Goal: Task Accomplishment & Management: Manage account settings

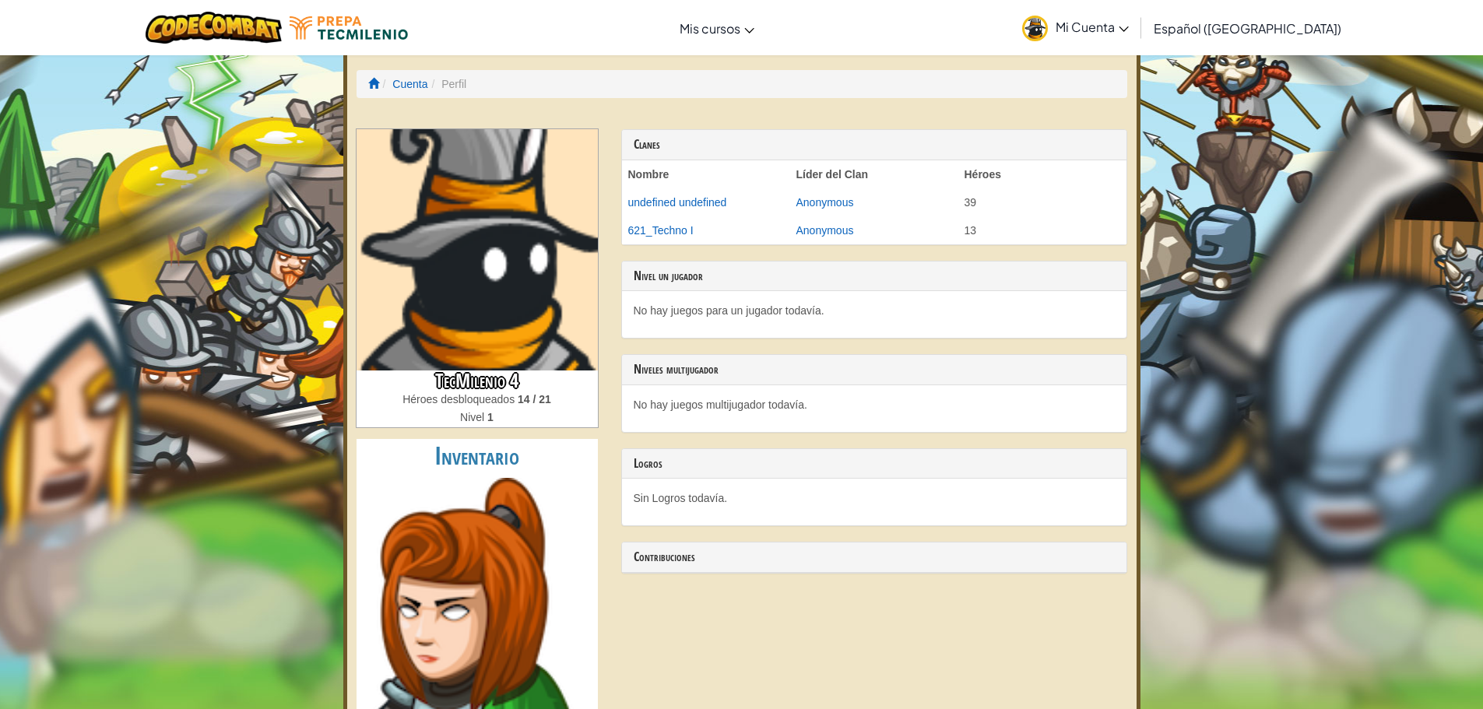
click at [520, 379] on h3 "TecMilenio 4" at bounding box center [477, 381] width 241 height 21
click at [514, 378] on h3 "TecMilenio 4" at bounding box center [477, 381] width 241 height 21
click at [568, 420] on div "Nivel 1" at bounding box center [477, 418] width 241 height 18
drag, startPoint x: 515, startPoint y: 378, endPoint x: 421, endPoint y: 408, distance: 98.0
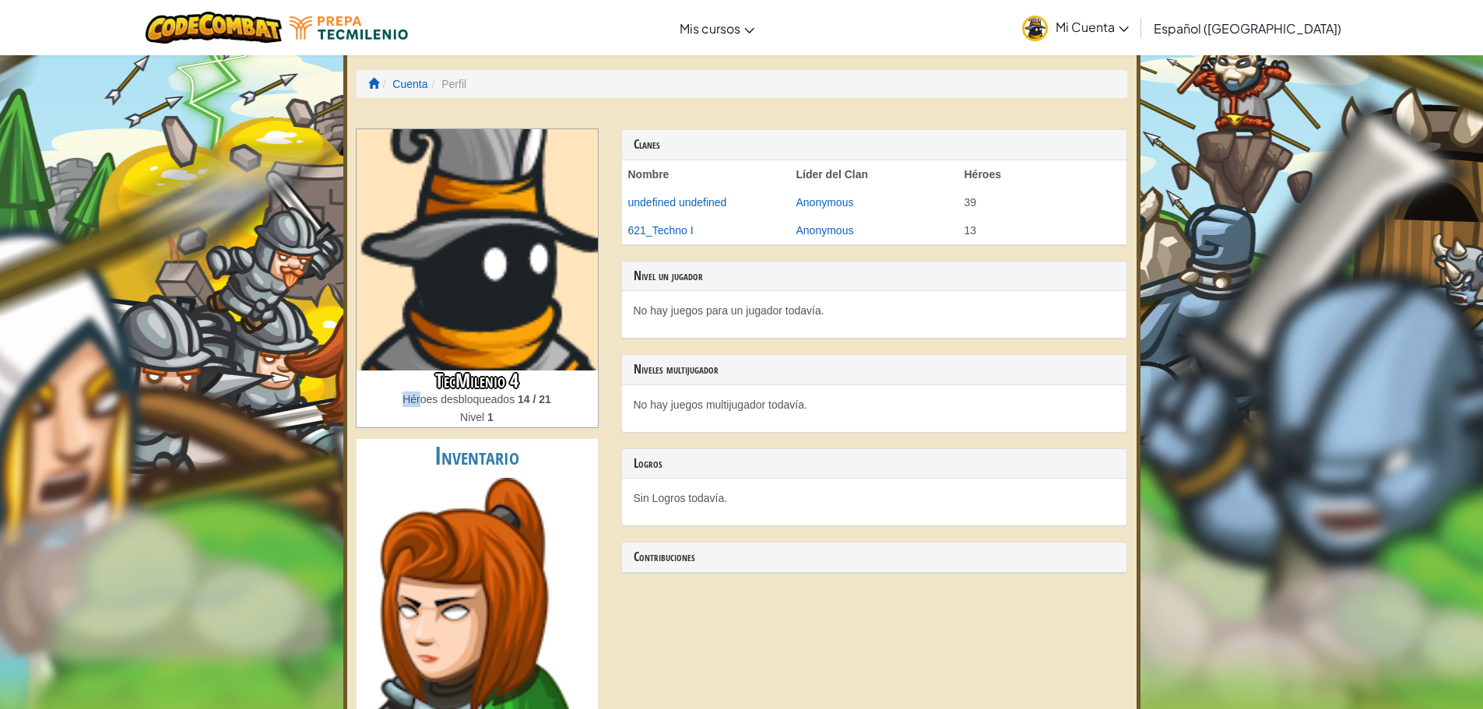
click at [421, 408] on div "TecMilenio 4 Héroes desbloqueados 14 / 21 Nivel 1" at bounding box center [477, 399] width 241 height 57
drag, startPoint x: 435, startPoint y: 377, endPoint x: 576, endPoint y: 378, distance: 140.9
click at [576, 378] on h3 "TecMilenio 4" at bounding box center [477, 381] width 241 height 21
click at [737, 341] on div "Clanes Nombre Líder del Clan Héroes undefined undefined Anonymous 39 621_Techno…" at bounding box center [874, 359] width 529 height 460
click at [712, 318] on p "No hay juegos para un jugador todavía." at bounding box center [874, 311] width 481 height 16
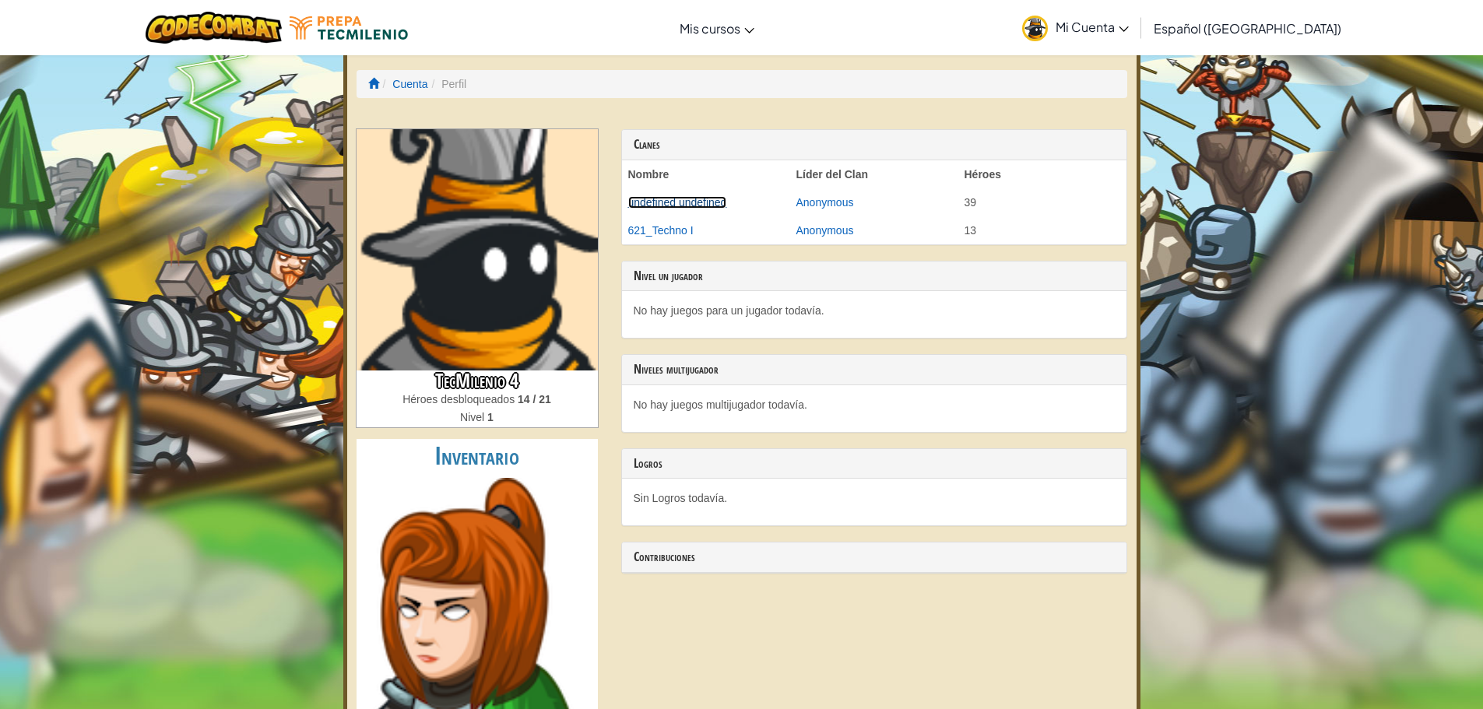
click at [654, 203] on link "undefined undefined" at bounding box center [677, 202] width 99 height 12
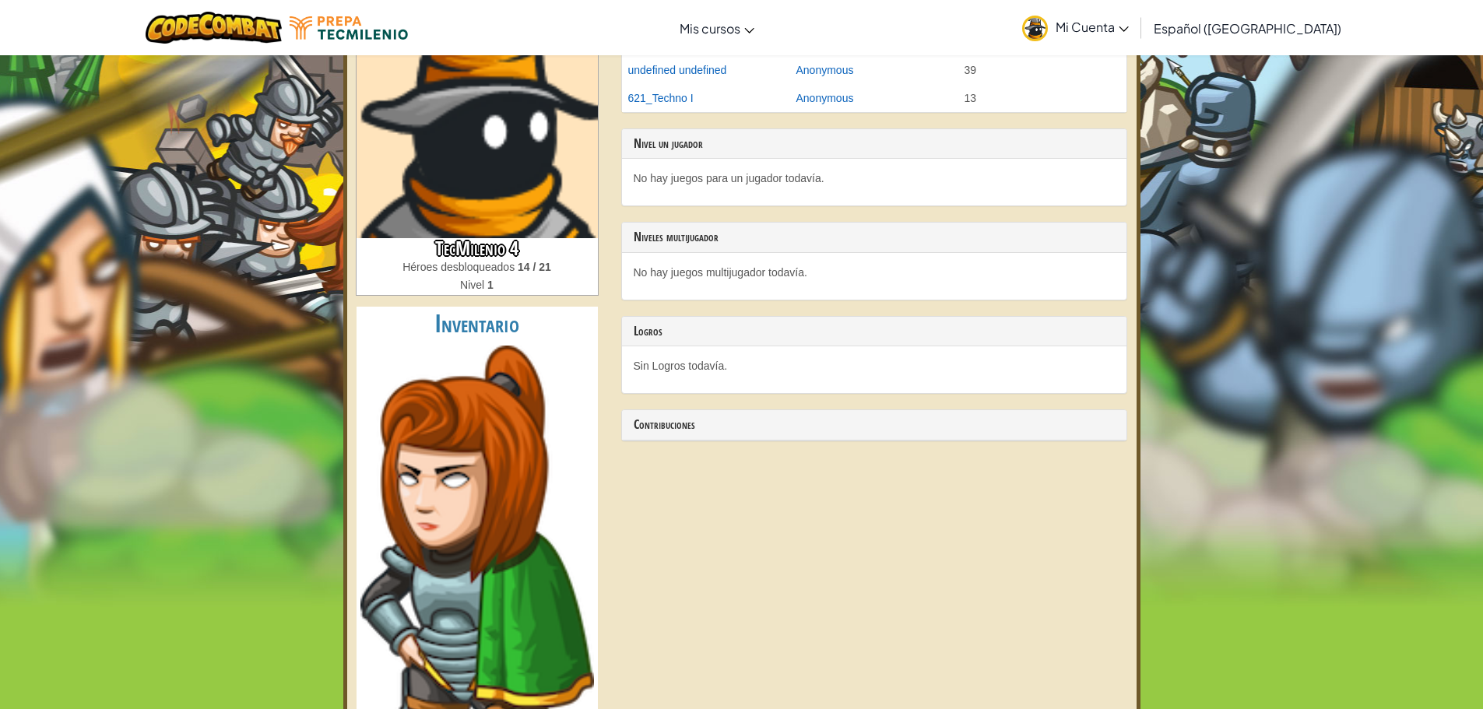
scroll to position [156, 0]
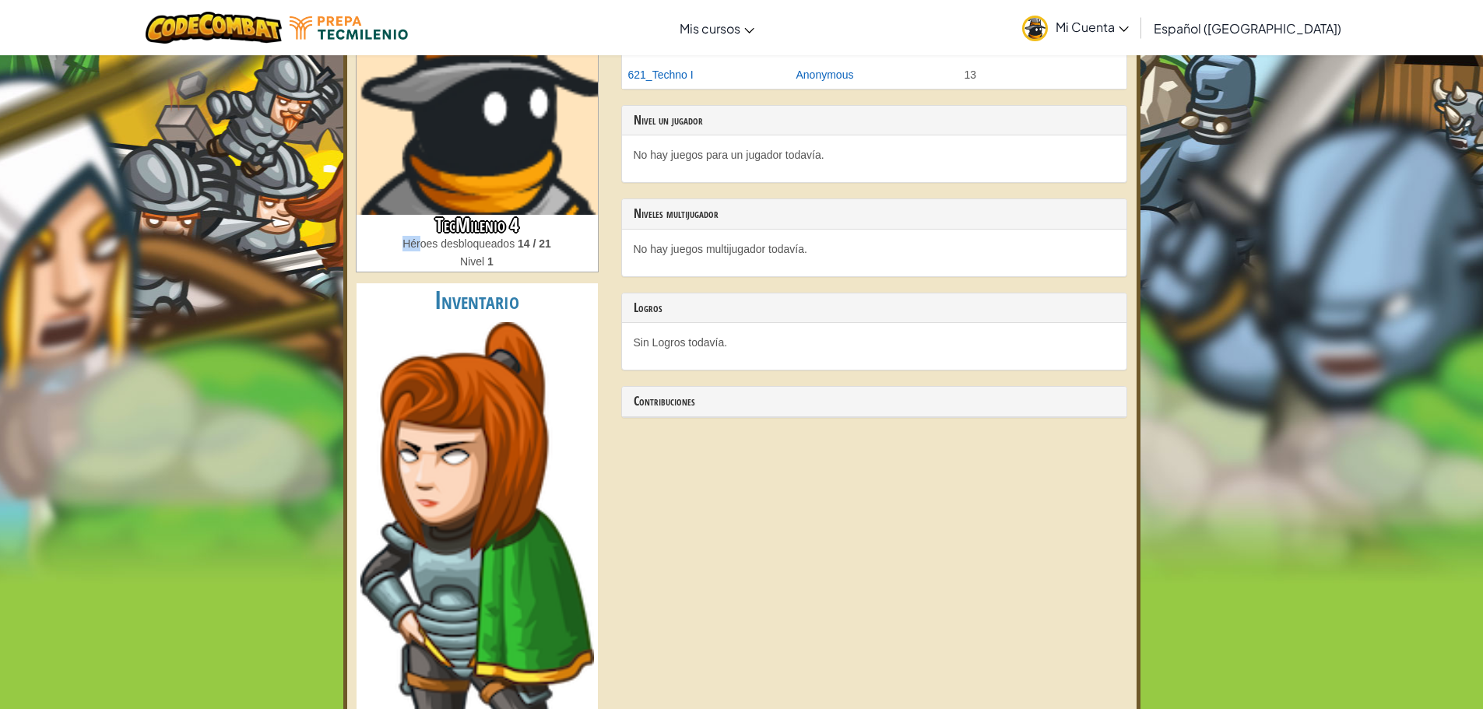
drag, startPoint x: 520, startPoint y: 228, endPoint x: 422, endPoint y: 237, distance: 98.5
click at [422, 237] on div "TecMilenio 4 Héroes desbloqueados 14 / 21 Nivel 1" at bounding box center [477, 243] width 241 height 57
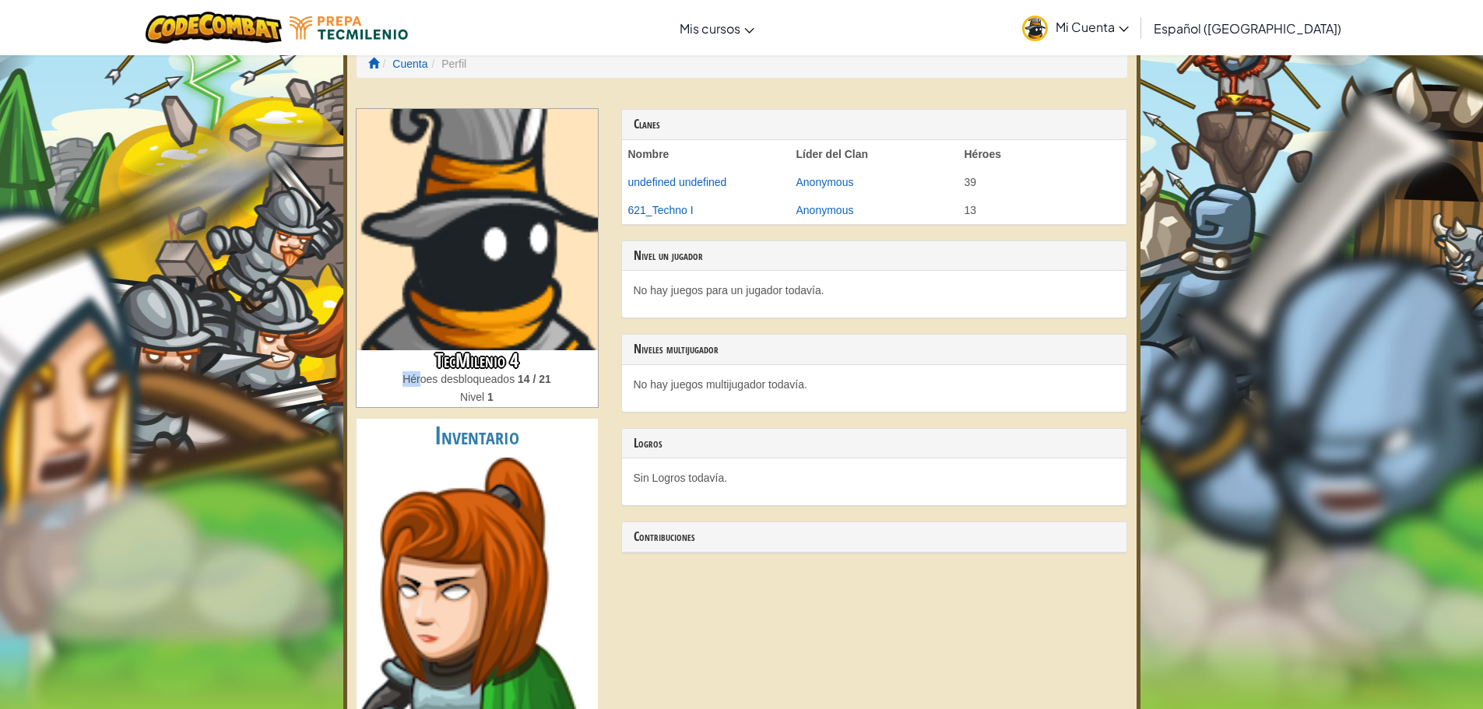
scroll to position [0, 0]
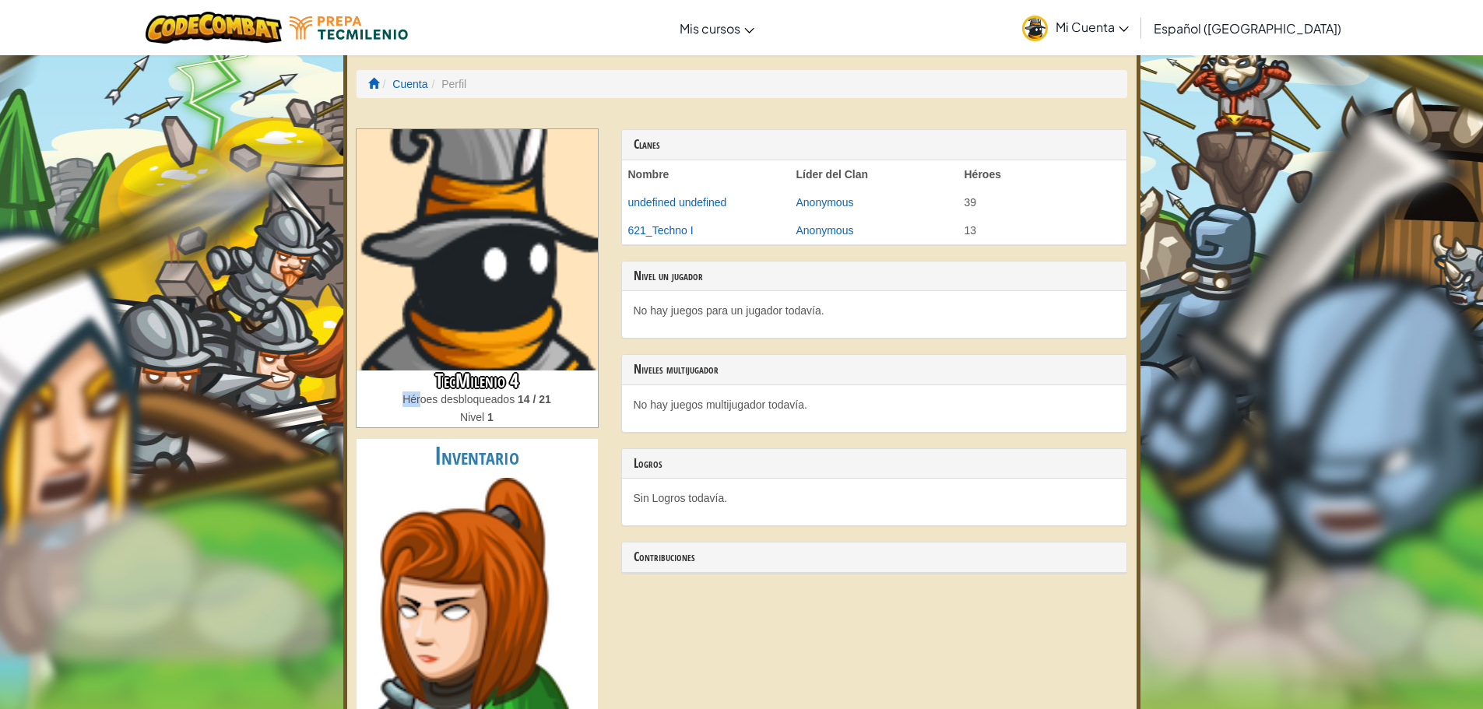
click at [1129, 23] on span "Mi Cuenta" at bounding box center [1092, 27] width 73 height 16
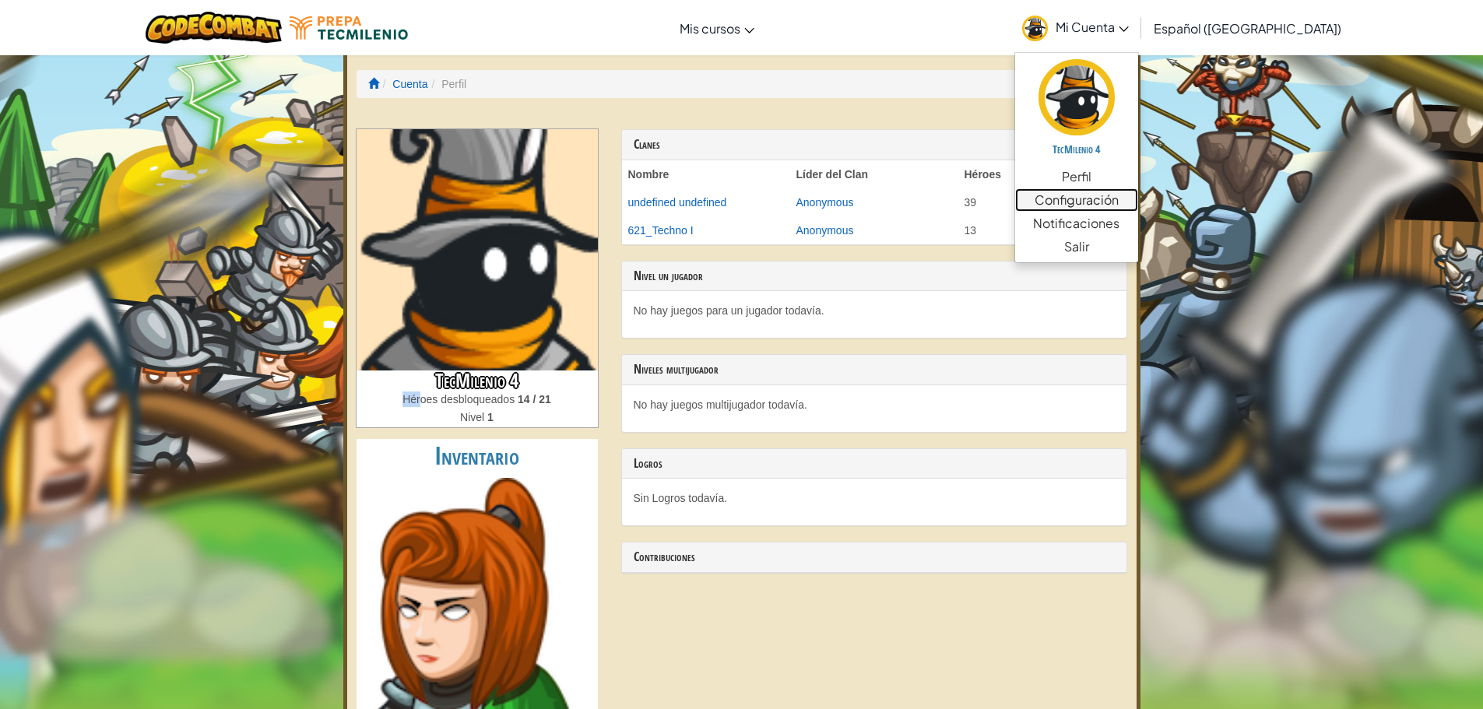
click at [1124, 194] on link "Configuración" at bounding box center [1076, 199] width 123 height 23
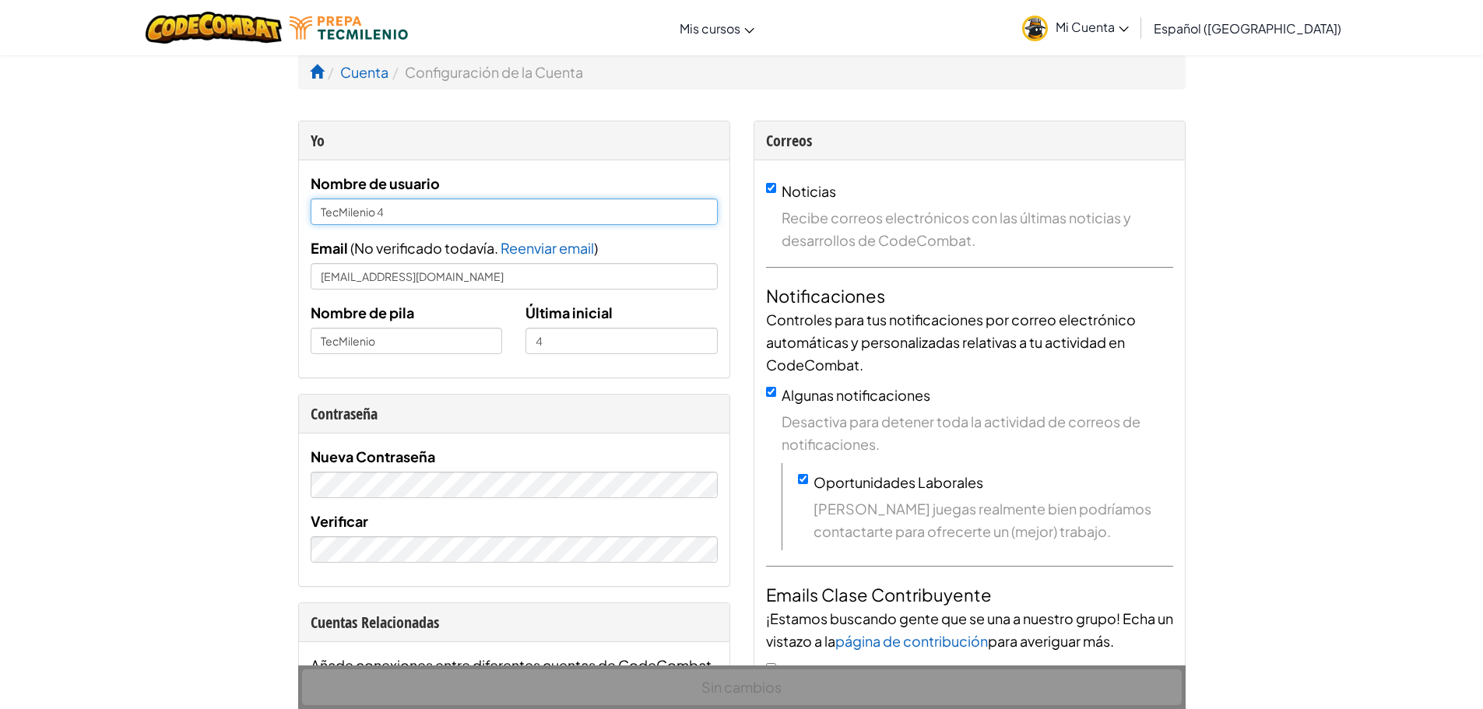
click at [613, 216] on input "TecMilenio 4" at bounding box center [514, 212] width 407 height 26
type input "T"
type input "d"
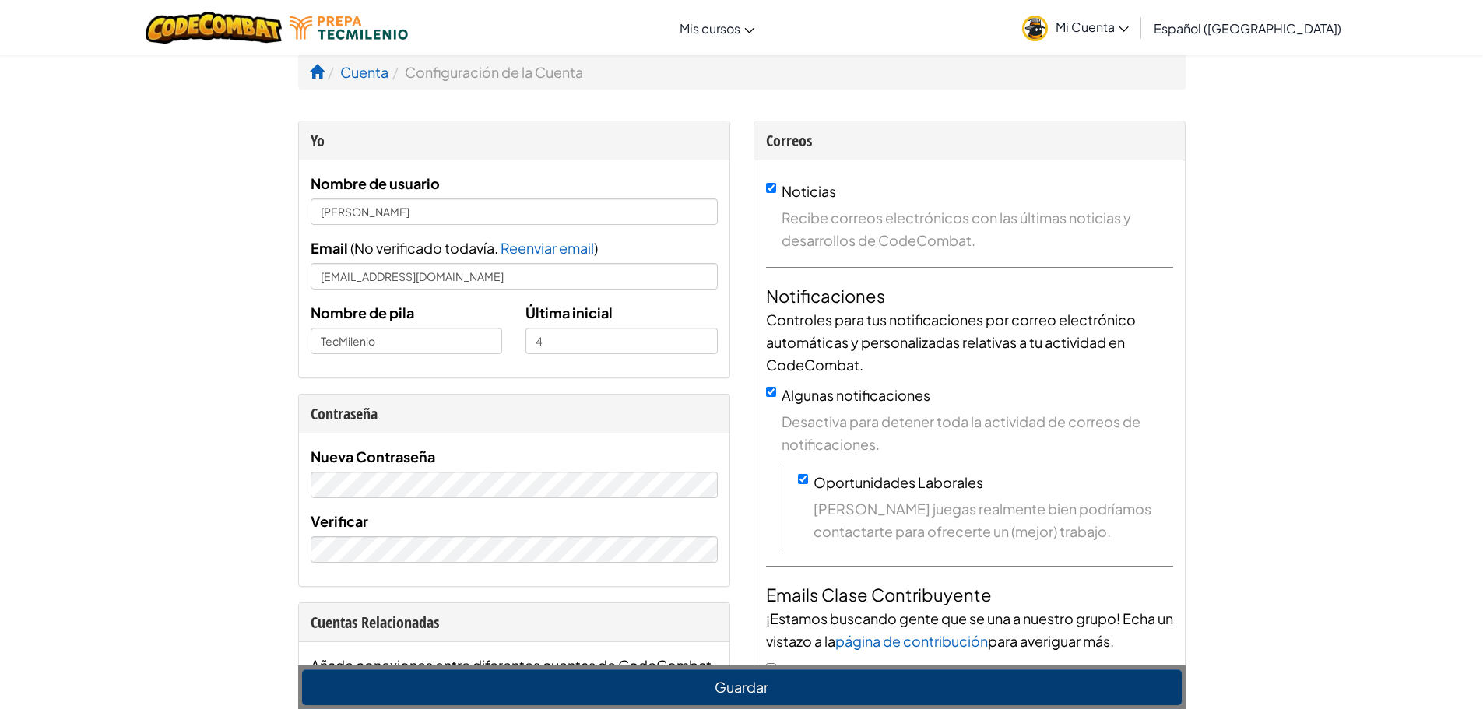
click at [1137, 28] on link "Mi Cuenta" at bounding box center [1075, 27] width 122 height 49
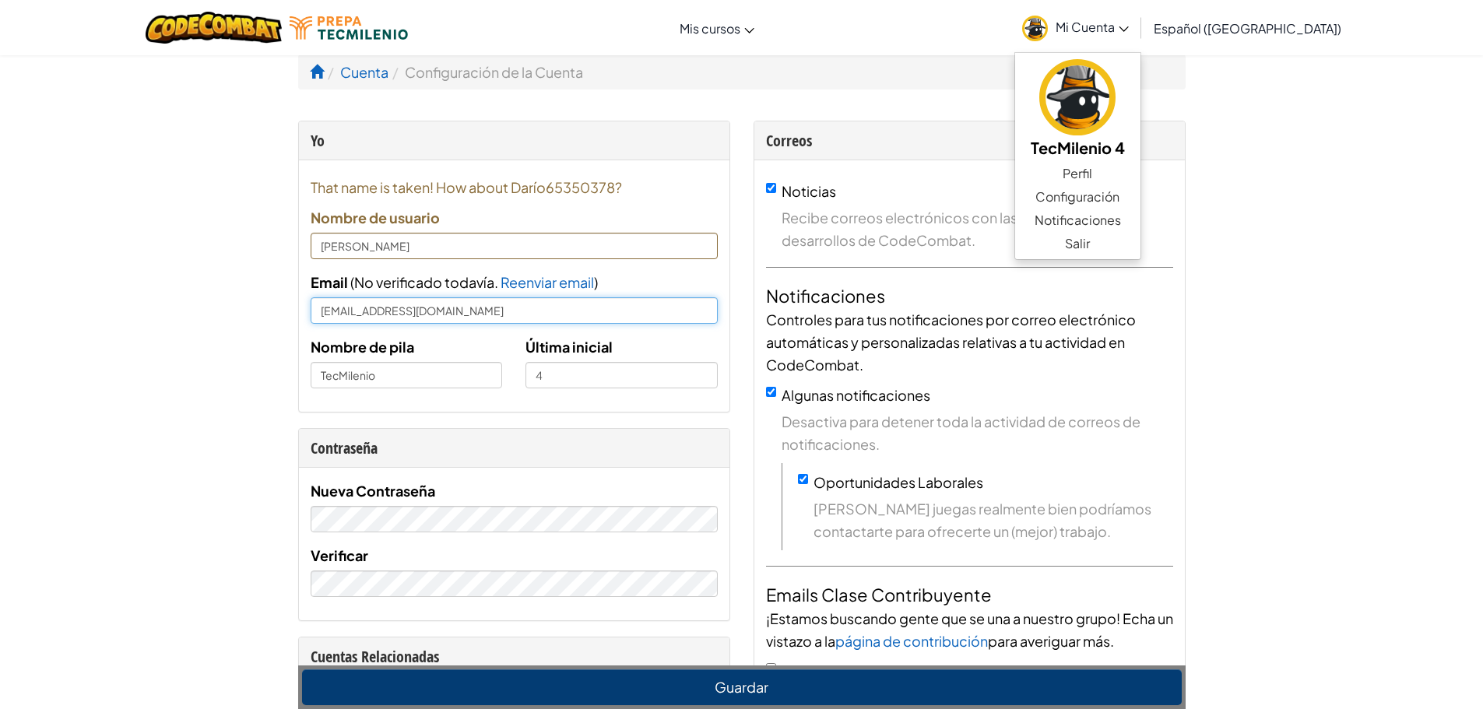
click at [599, 304] on input "[EMAIL_ADDRESS][DOMAIN_NAME]" at bounding box center [514, 310] width 407 height 26
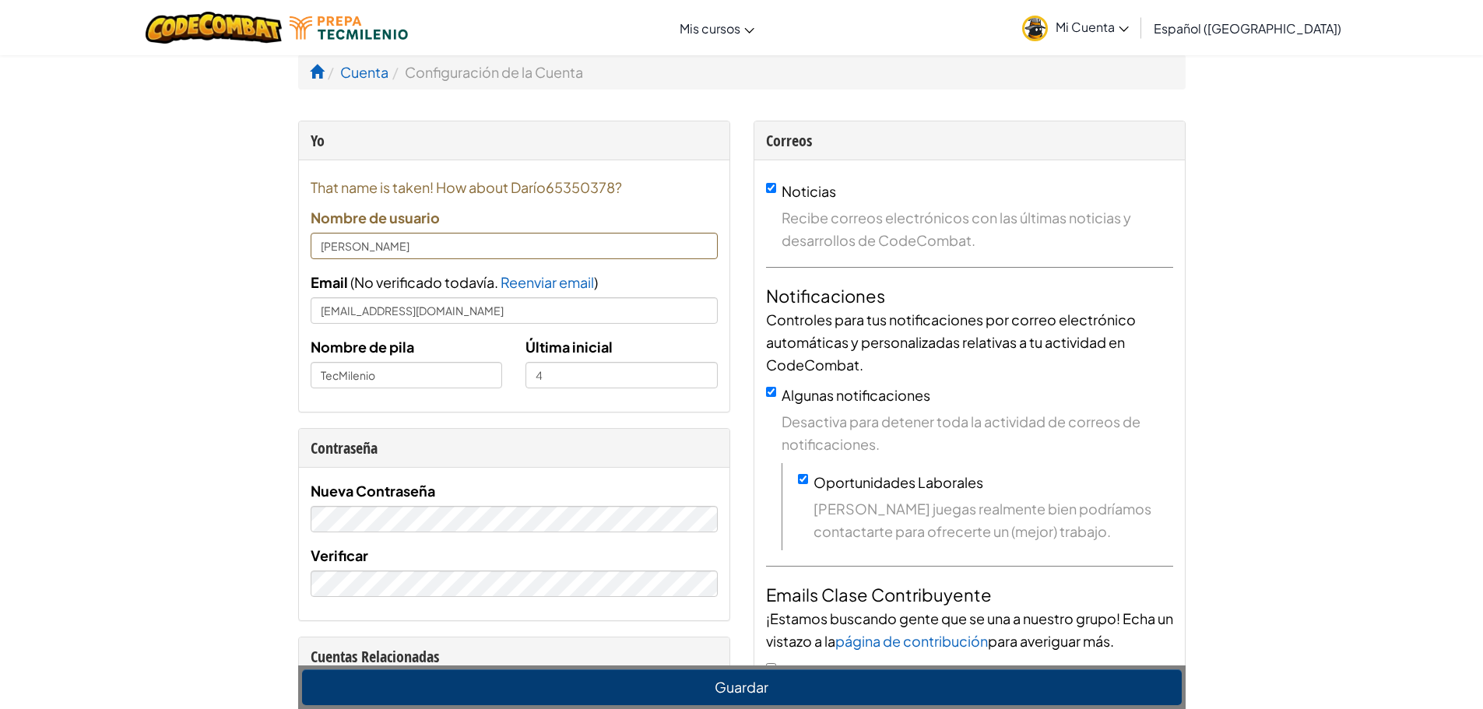
click at [448, 361] on div "Nombre de pila TecMilenio" at bounding box center [407, 362] width 216 height 53
click at [537, 234] on input "[PERSON_NAME]" at bounding box center [514, 246] width 407 height 26
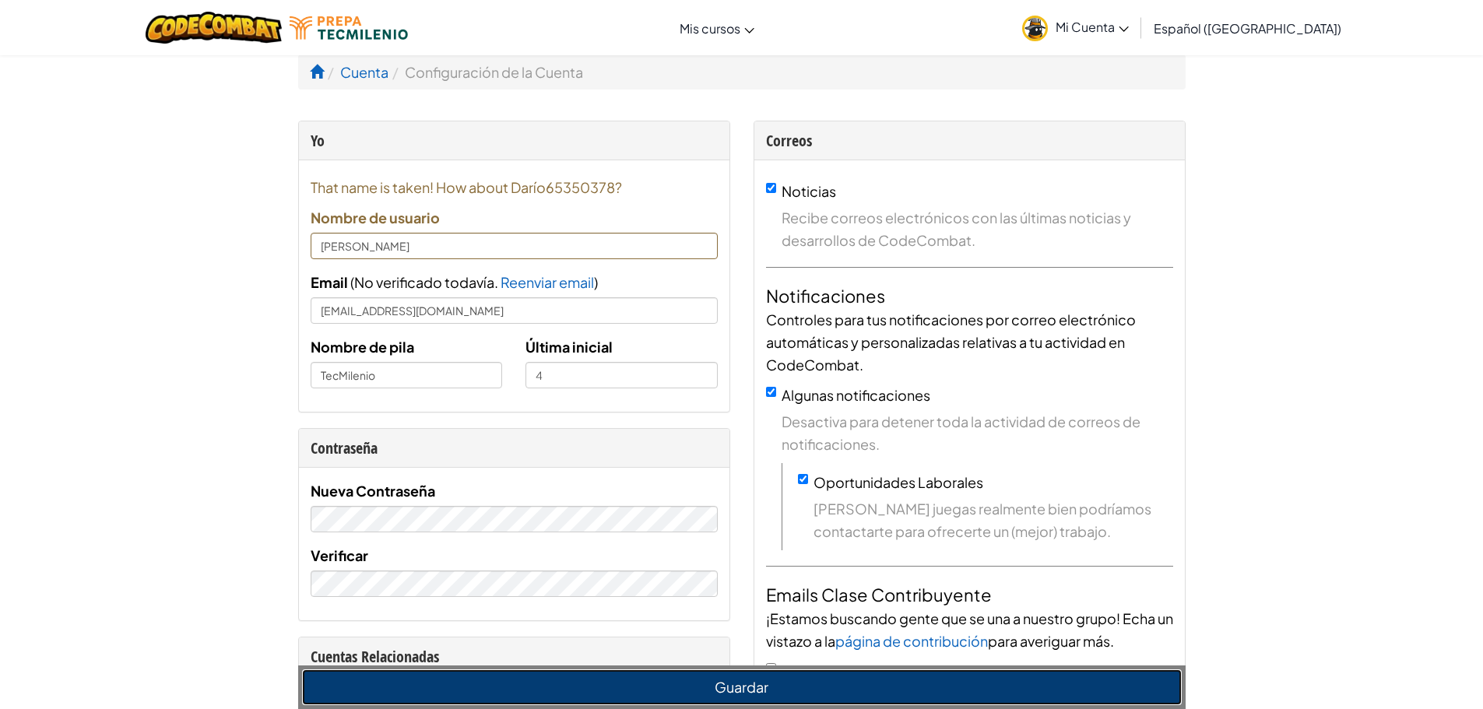
click at [621, 692] on button "Guardar" at bounding box center [742, 687] width 880 height 36
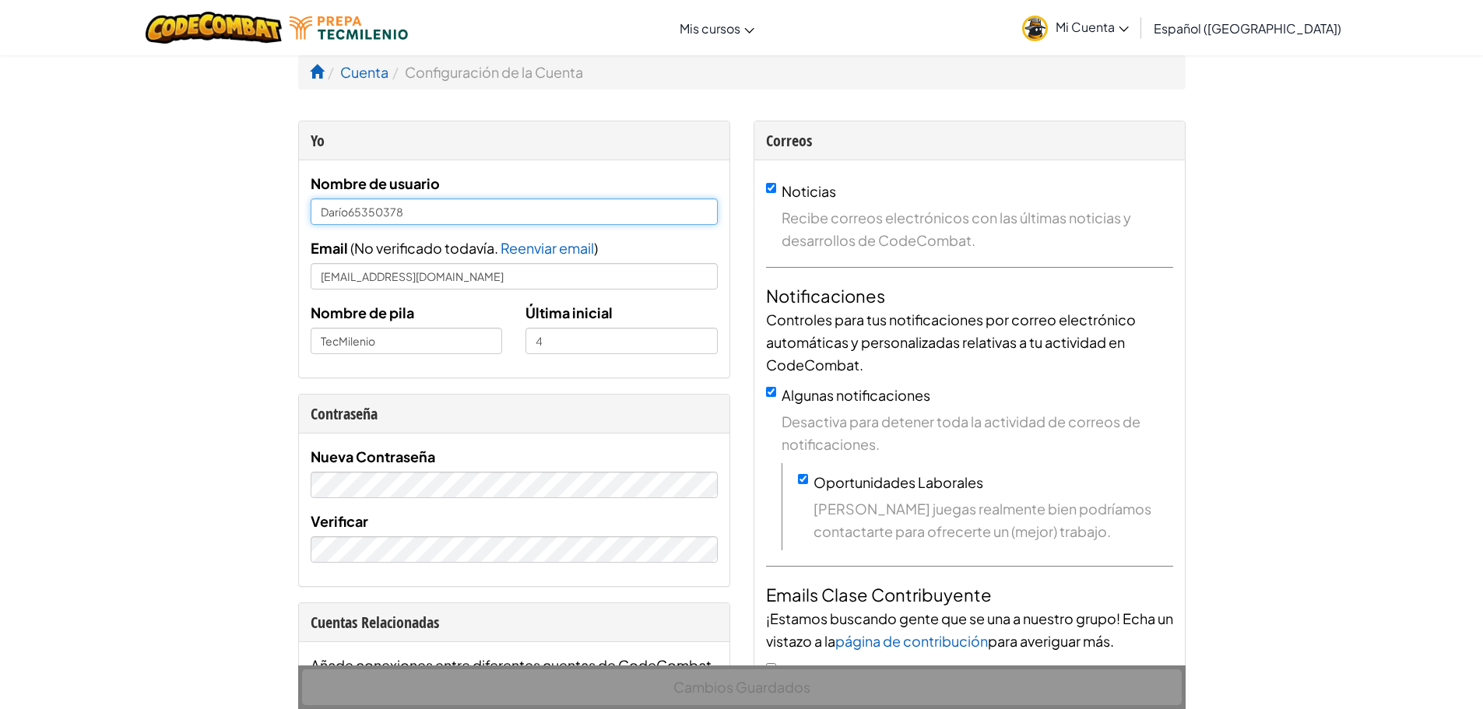
click at [425, 210] on input "Darío65350378" at bounding box center [514, 212] width 407 height 26
type input "[PERSON_NAME]-T07141724"
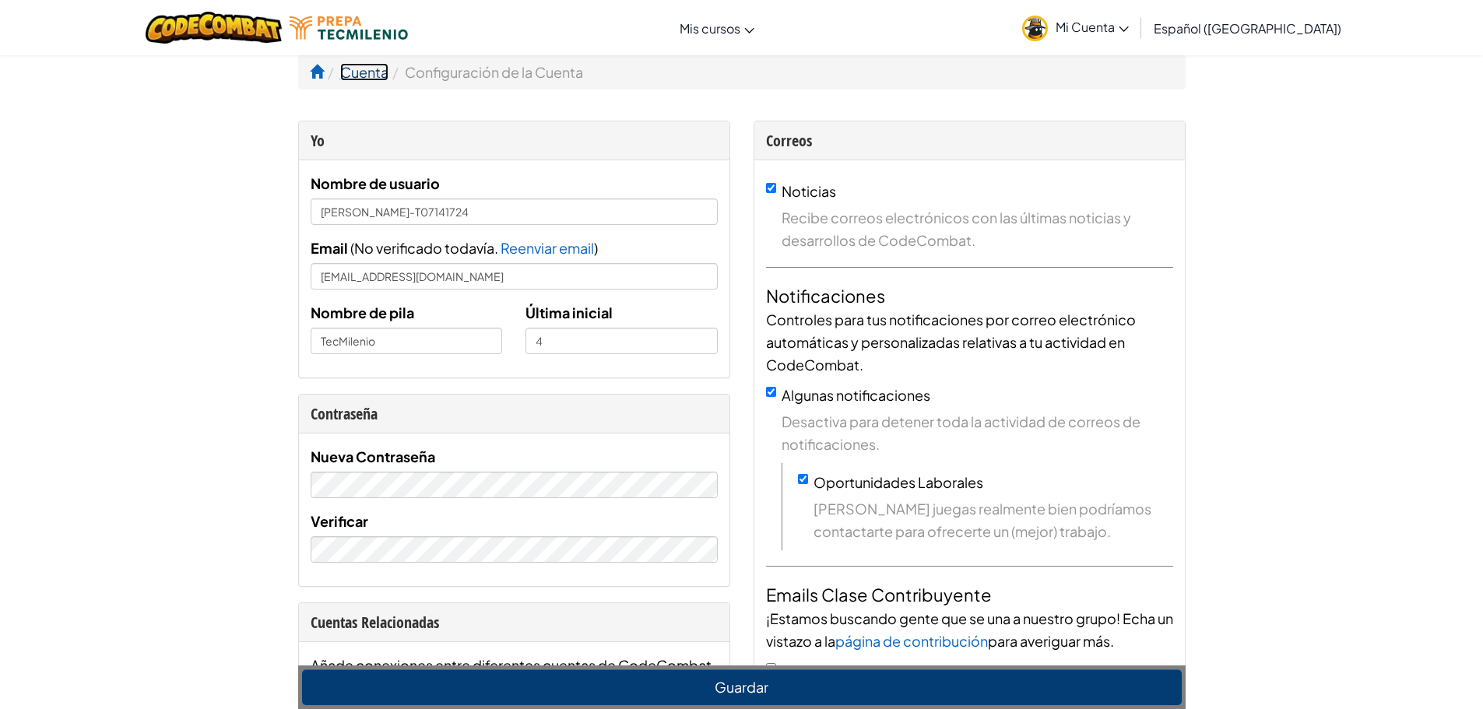
click at [360, 65] on link "Cuenta" at bounding box center [364, 72] width 48 height 18
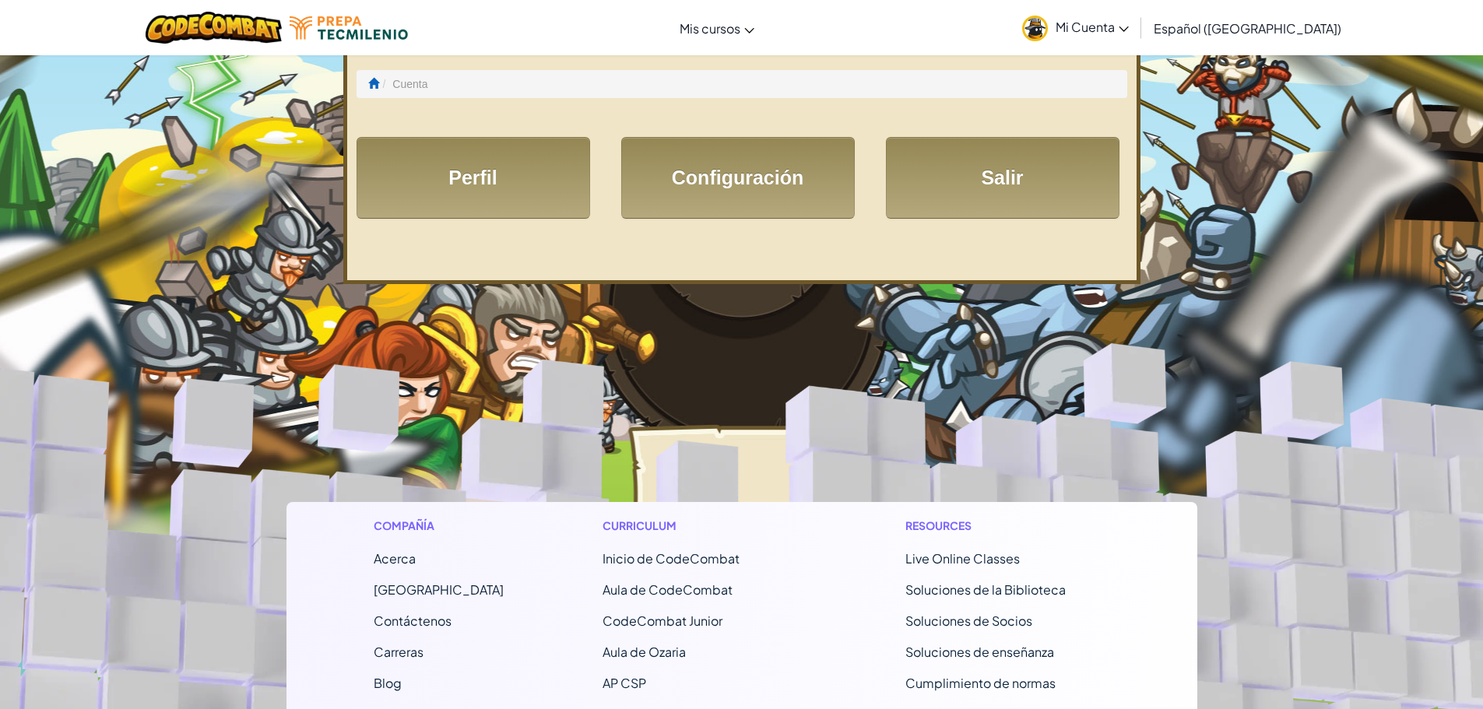
click at [1114, 38] on link "Mi Cuenta" at bounding box center [1075, 27] width 122 height 49
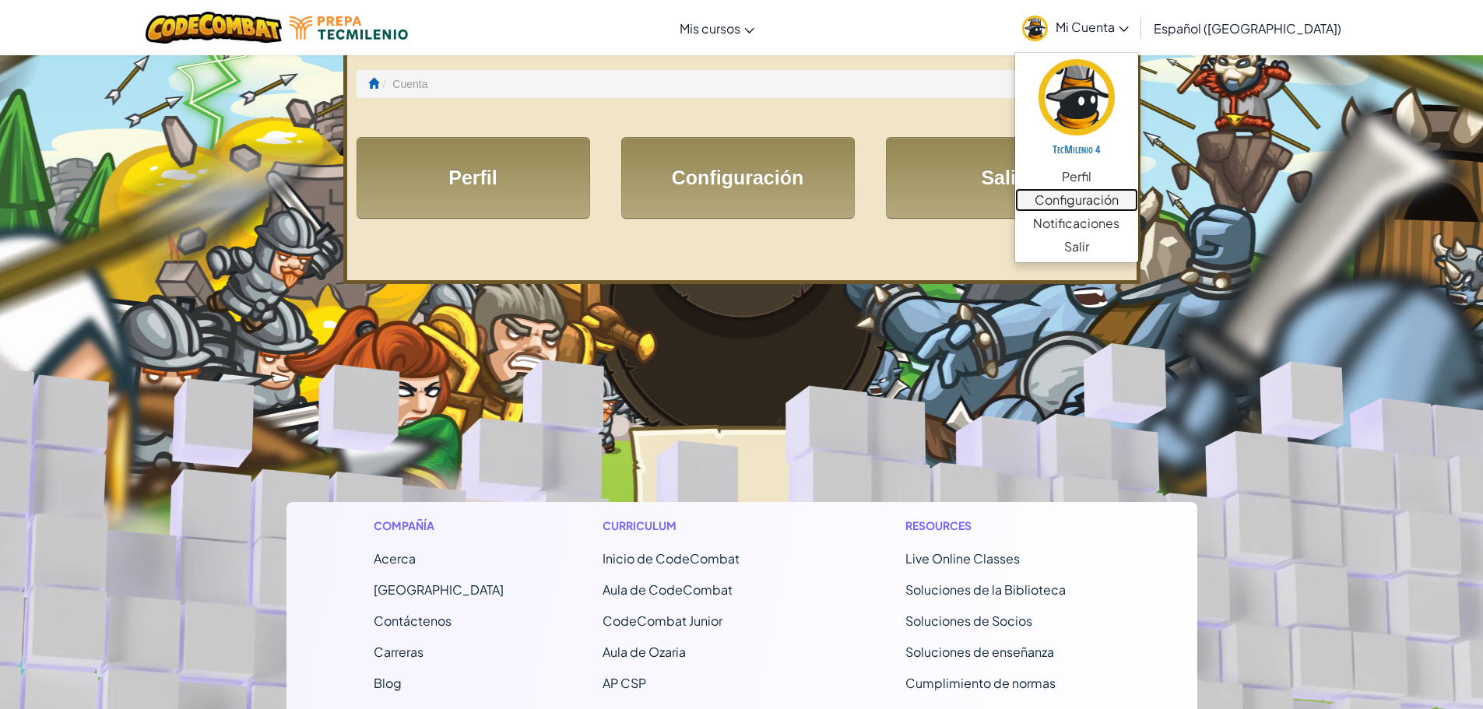
click at [1118, 201] on link "Configuración" at bounding box center [1076, 199] width 123 height 23
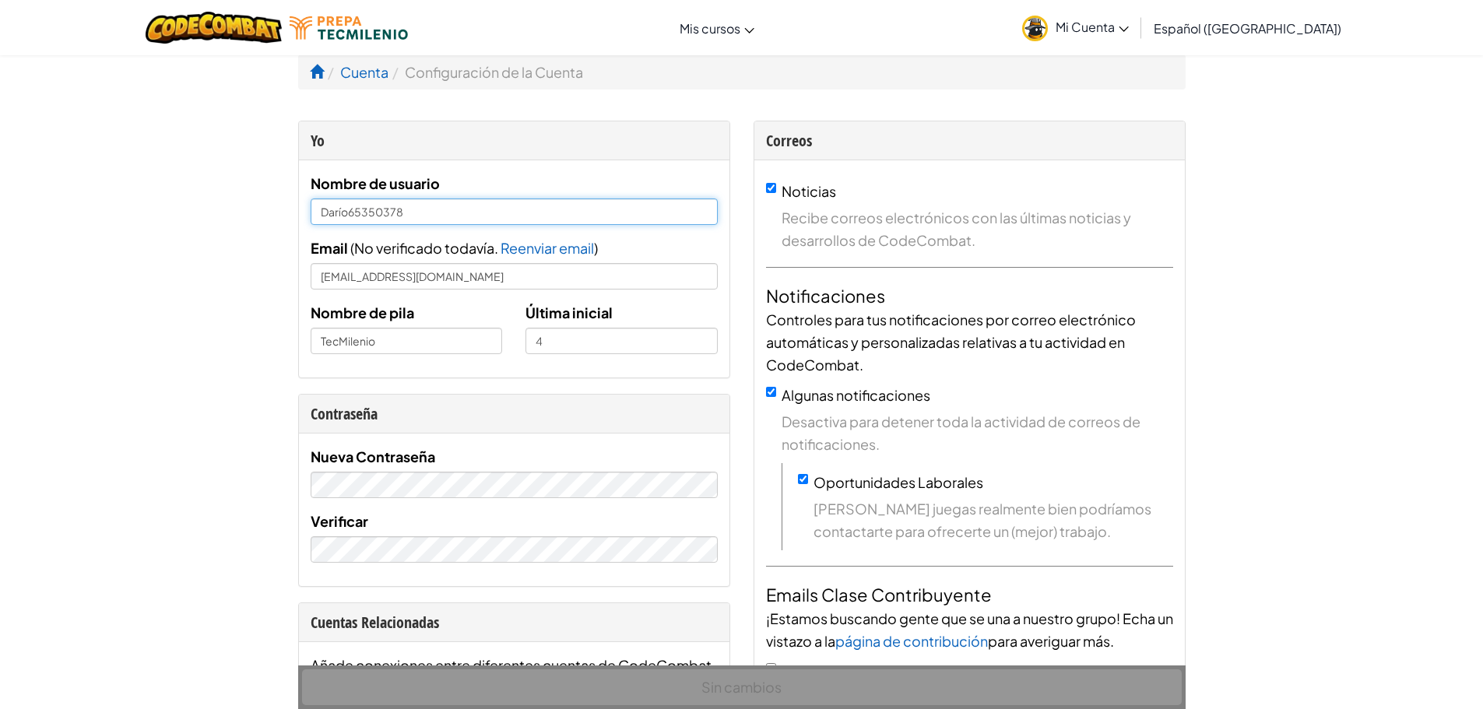
click at [580, 202] on input "Darío65350378" at bounding box center [514, 212] width 407 height 26
type input "[PERSON_NAME]-T07141724"
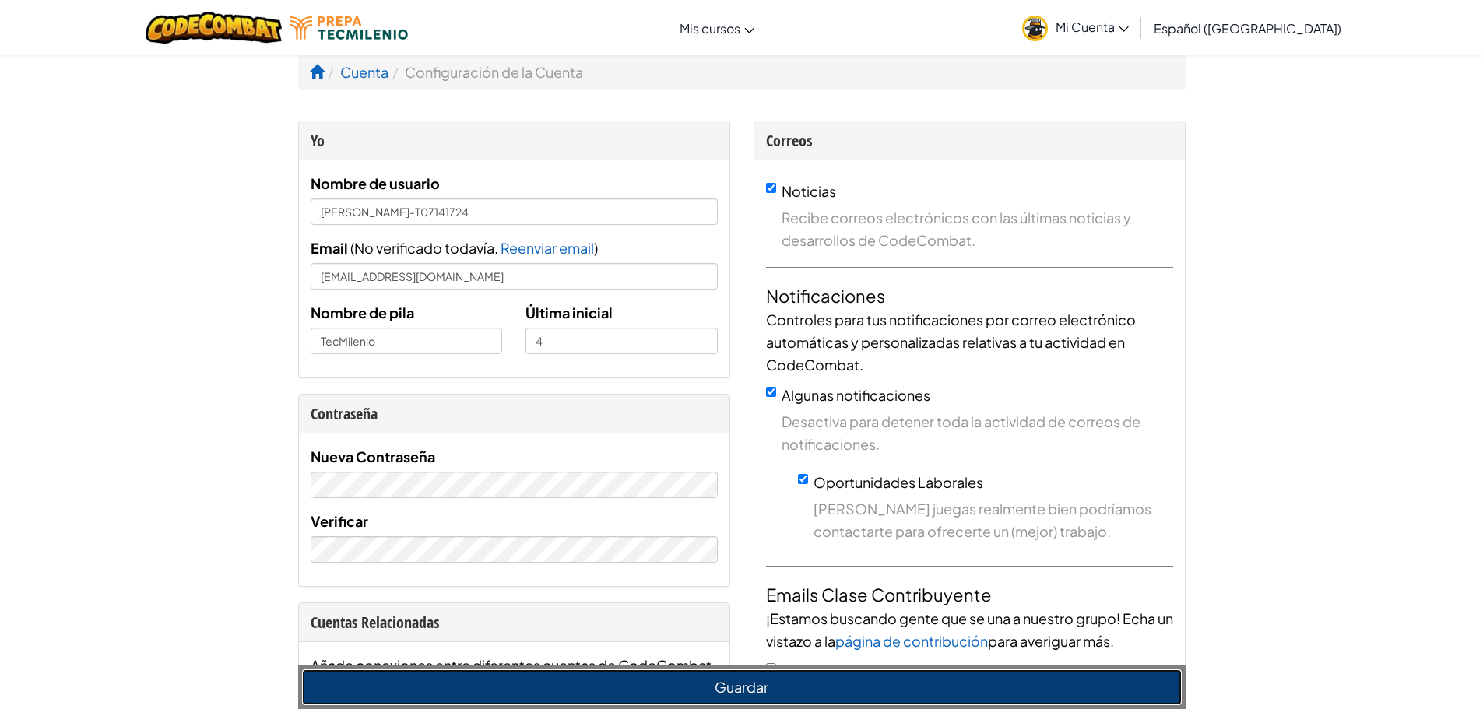
click at [746, 691] on button "Guardar" at bounding box center [742, 687] width 880 height 36
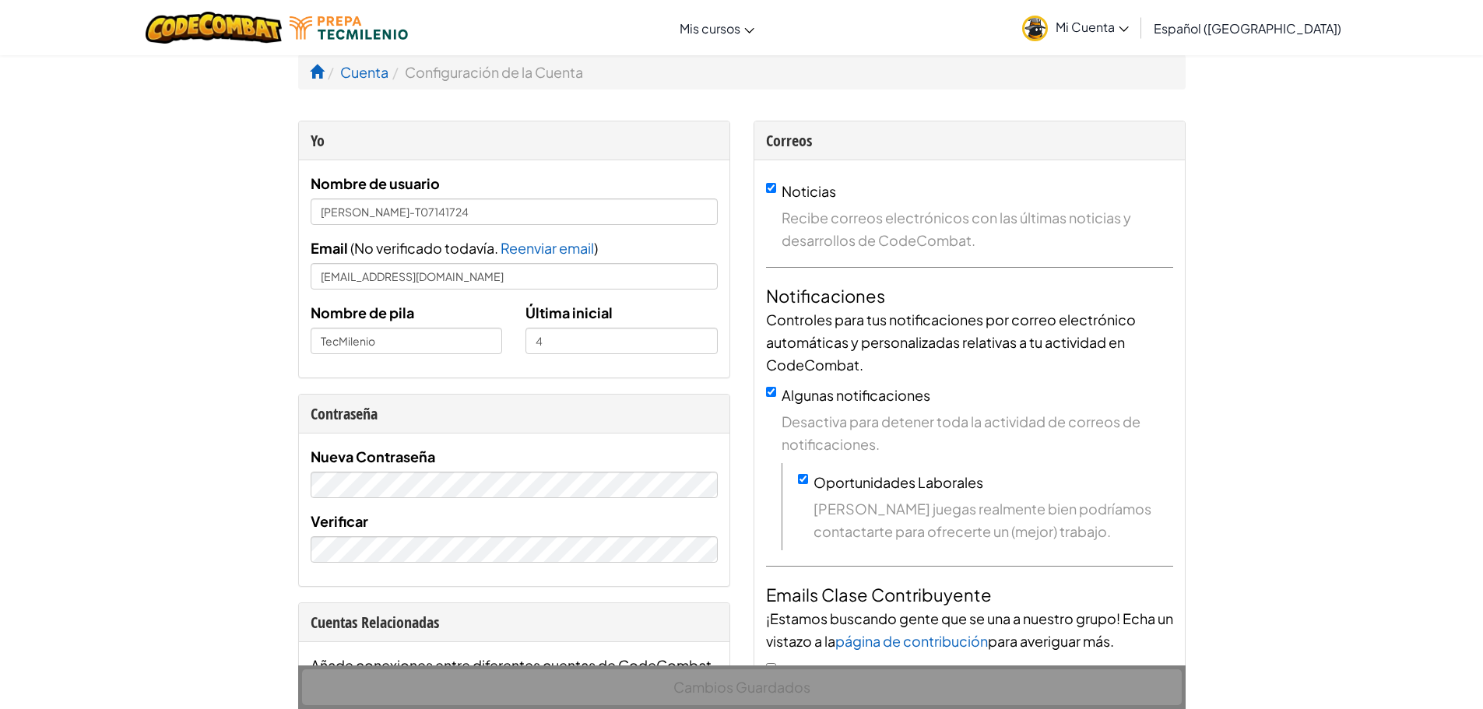
click at [1137, 39] on link "Mi Cuenta" at bounding box center [1075, 27] width 122 height 49
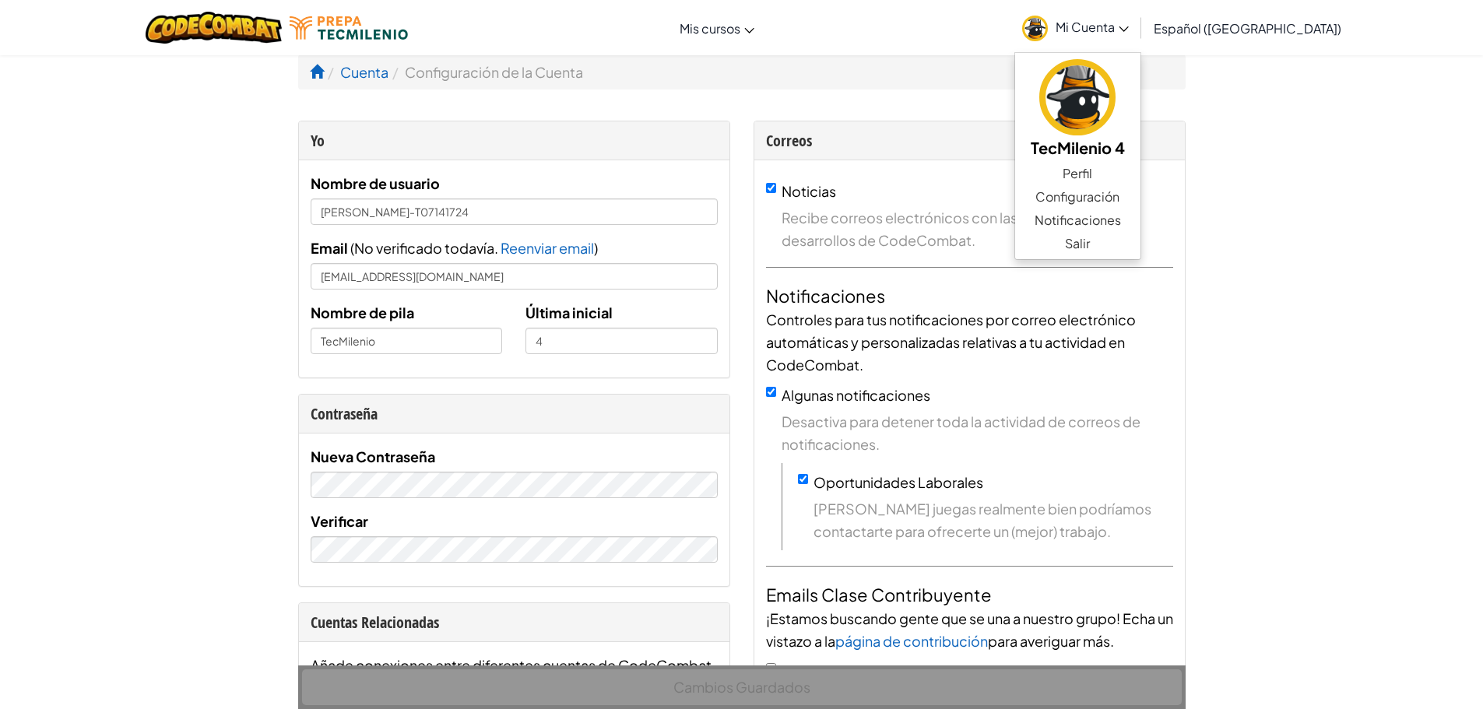
drag, startPoint x: 508, startPoint y: 336, endPoint x: 454, endPoint y: 336, distance: 53.7
click at [507, 336] on div "Nombre de pila TecMilenio" at bounding box center [407, 327] width 216 height 53
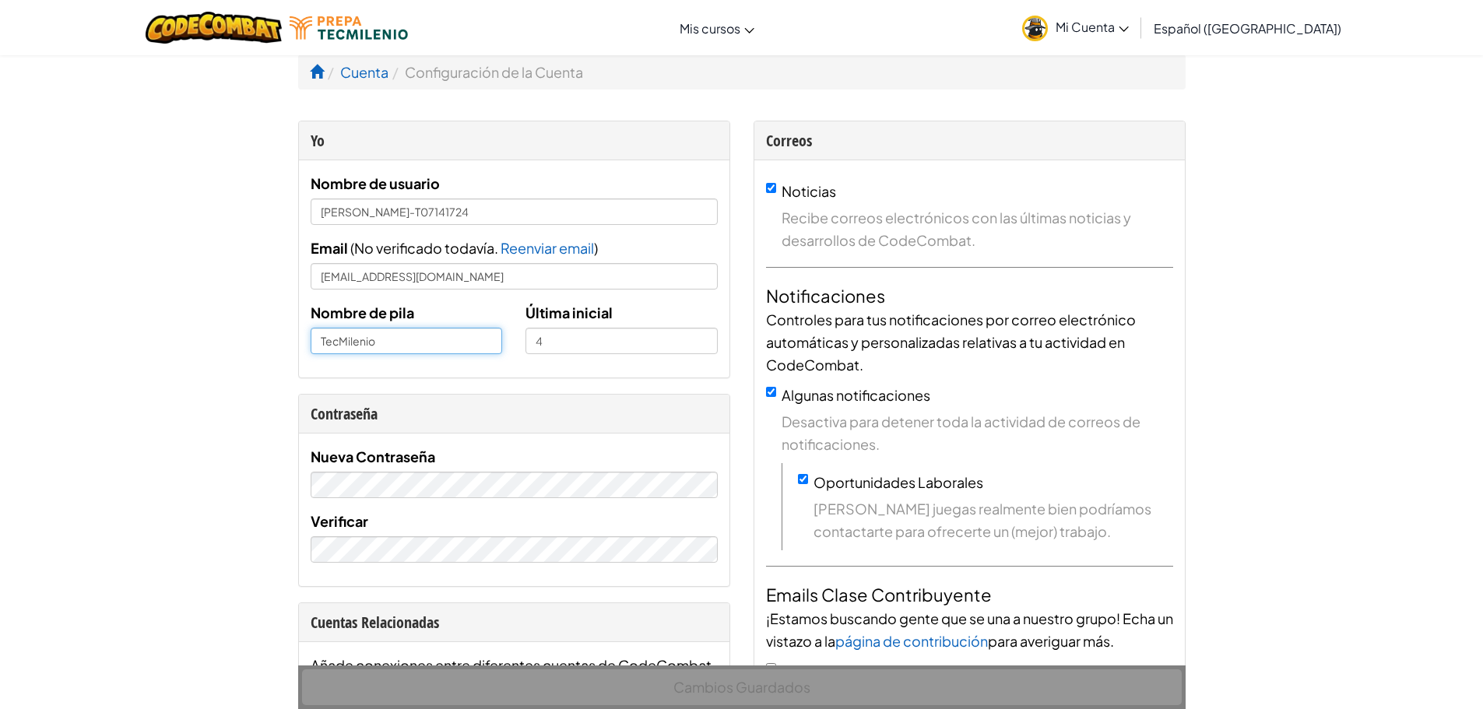
click at [454, 336] on input "TecMilenio" at bounding box center [407, 341] width 192 height 26
click at [1129, 26] on span "Mi Cuenta" at bounding box center [1092, 27] width 73 height 16
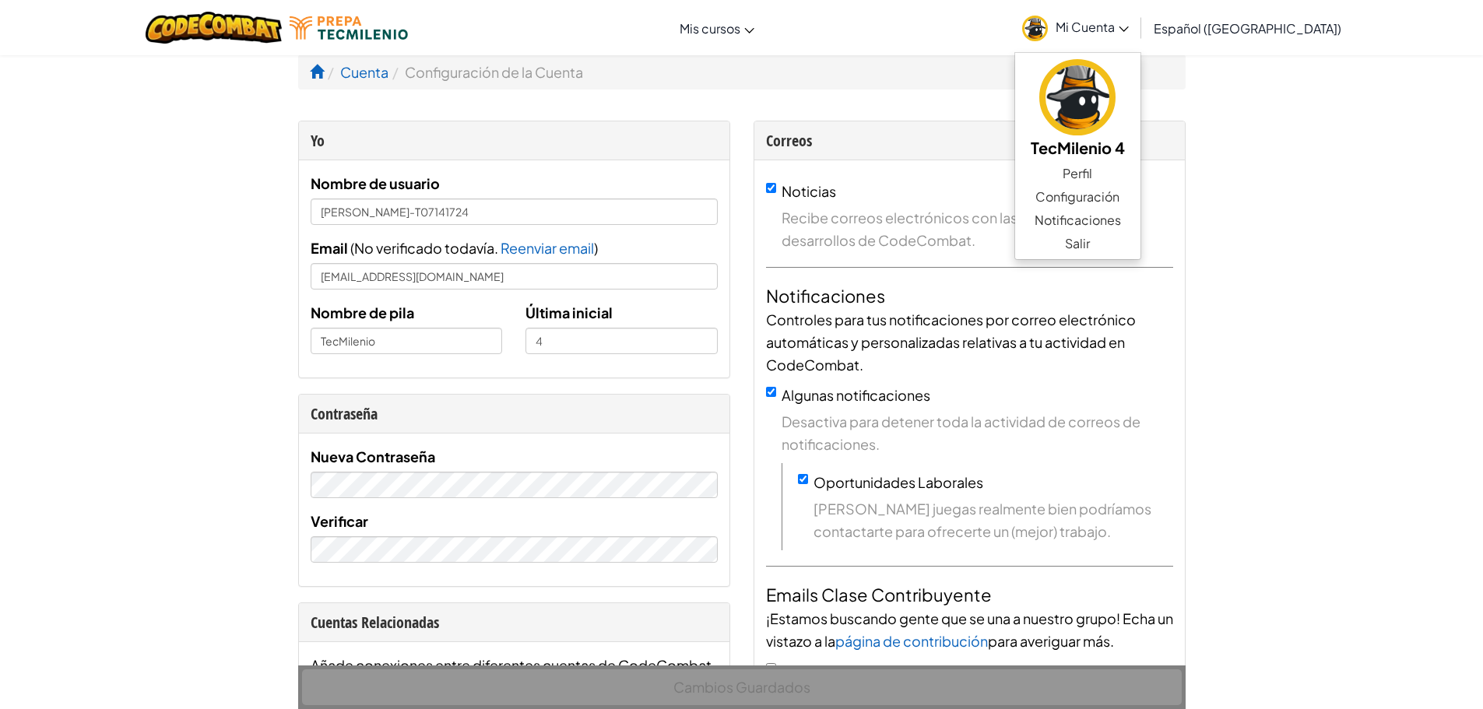
click at [325, 79] on li "Cuenta" at bounding box center [356, 72] width 65 height 23
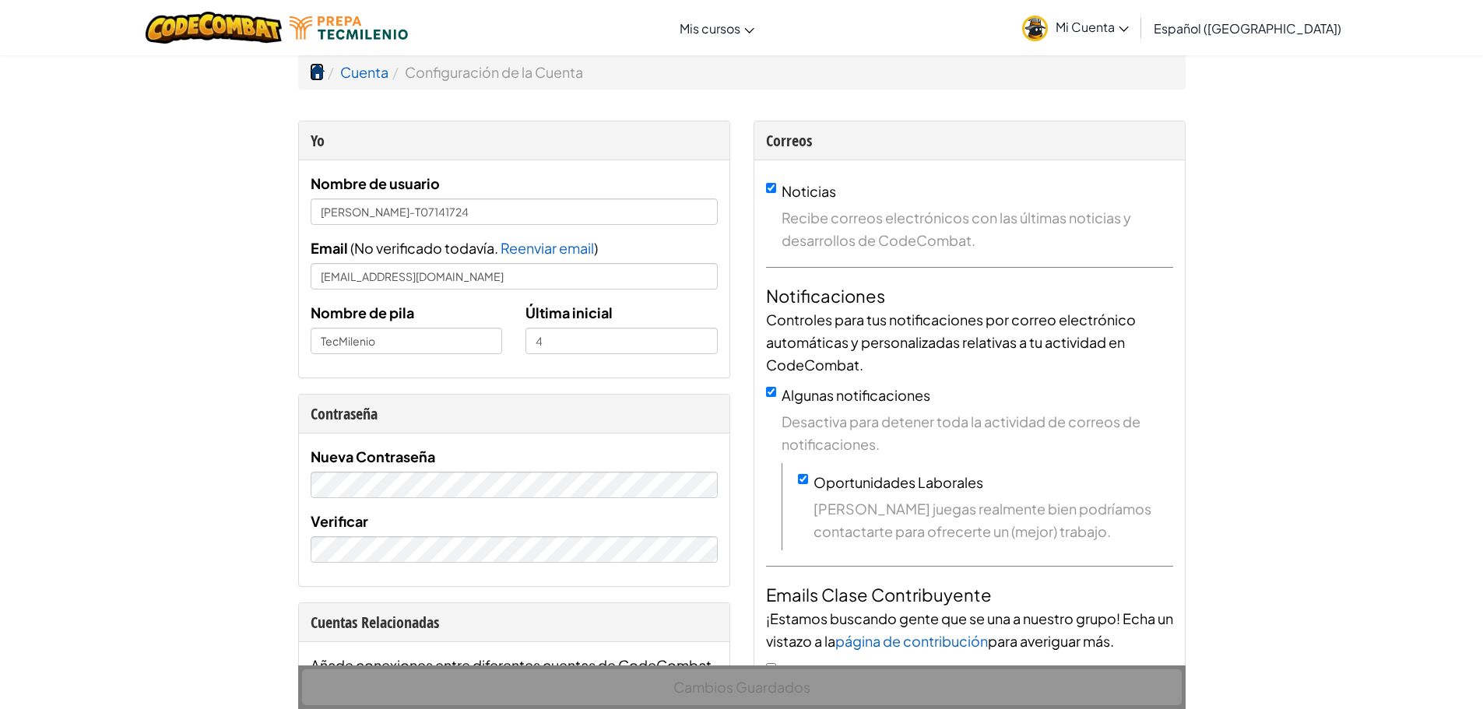
click at [315, 73] on span at bounding box center [317, 72] width 14 height 14
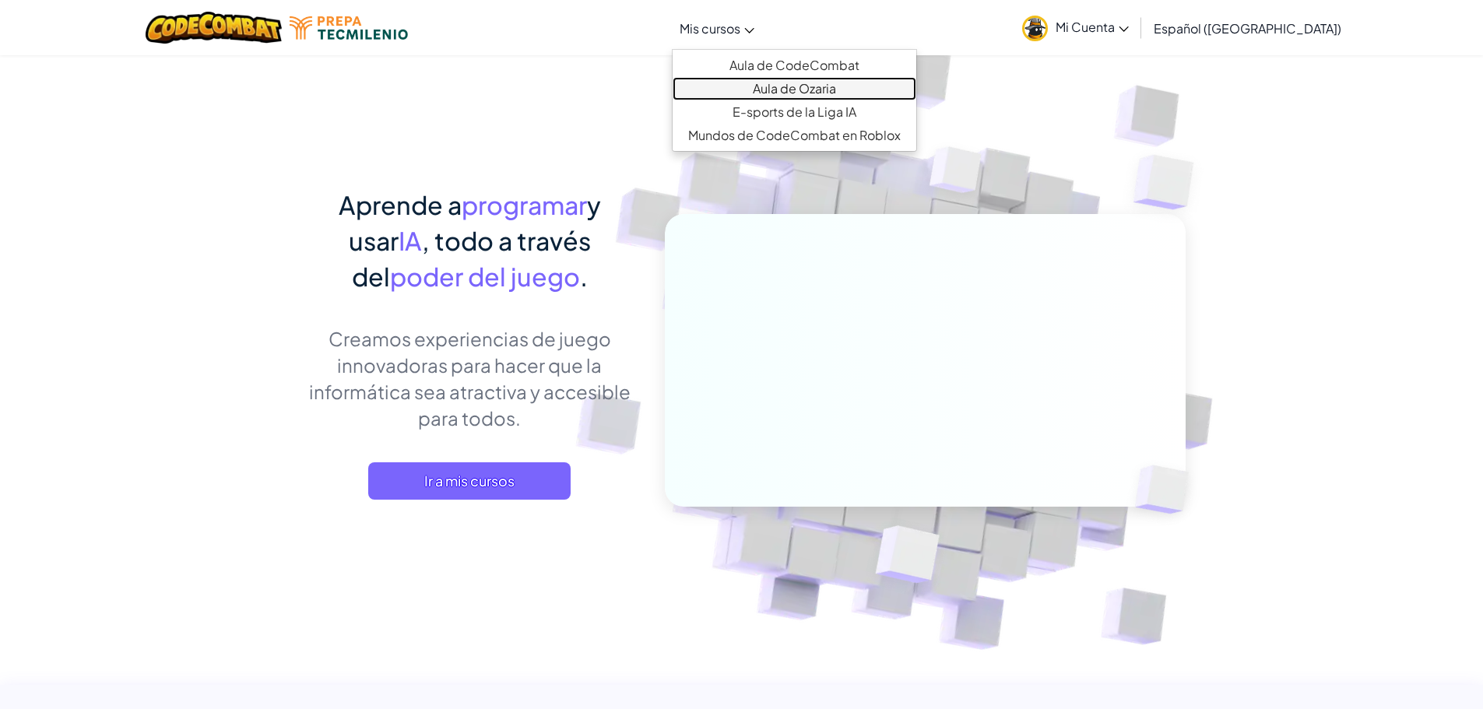
click at [769, 80] on link "Aula de Ozaria" at bounding box center [795, 88] width 244 height 23
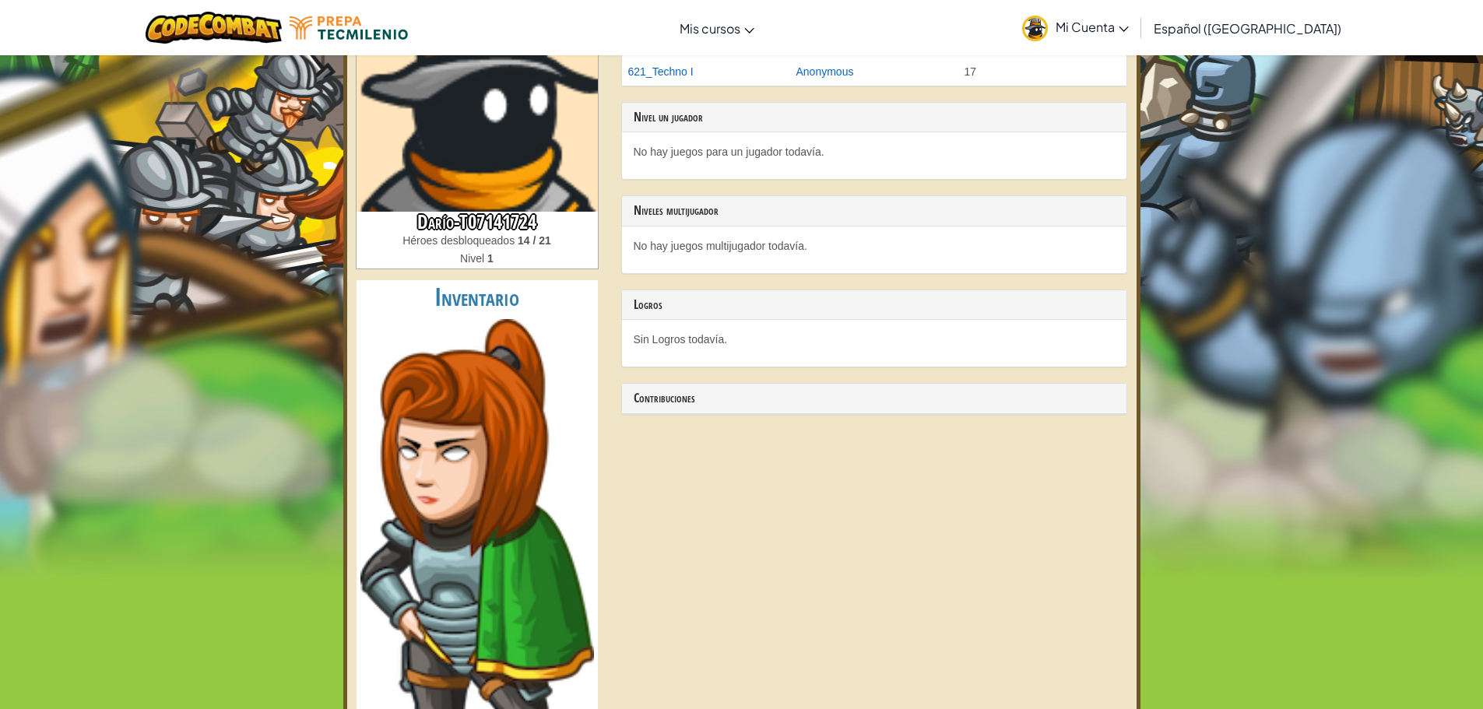
scroll to position [156, 0]
